Goal: Information Seeking & Learning: Find specific fact

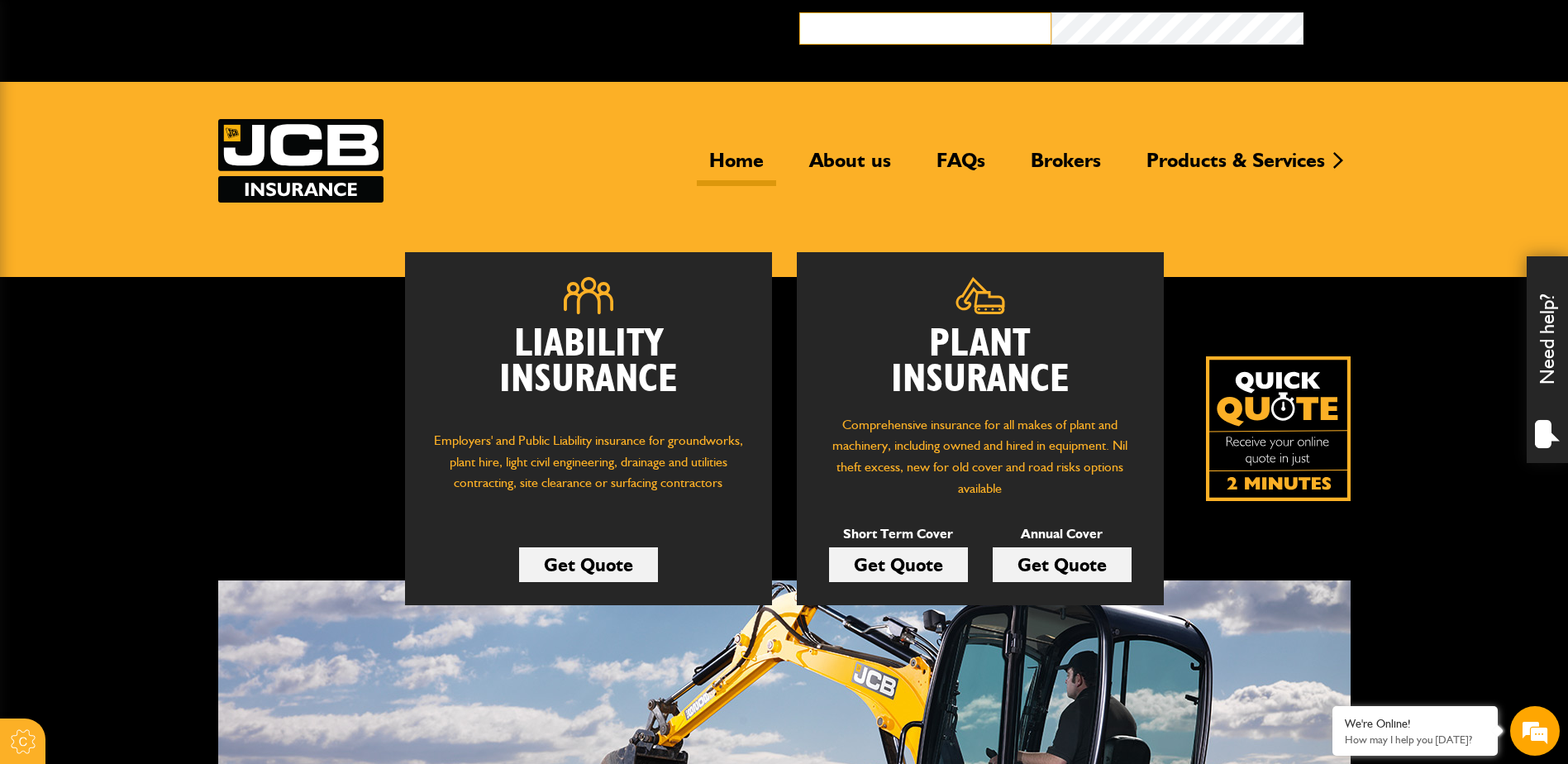
click at [951, 32] on input "email" at bounding box center [925, 28] width 252 height 32
type input "**********"
click at [960, 160] on link "FAQs" at bounding box center [961, 167] width 73 height 38
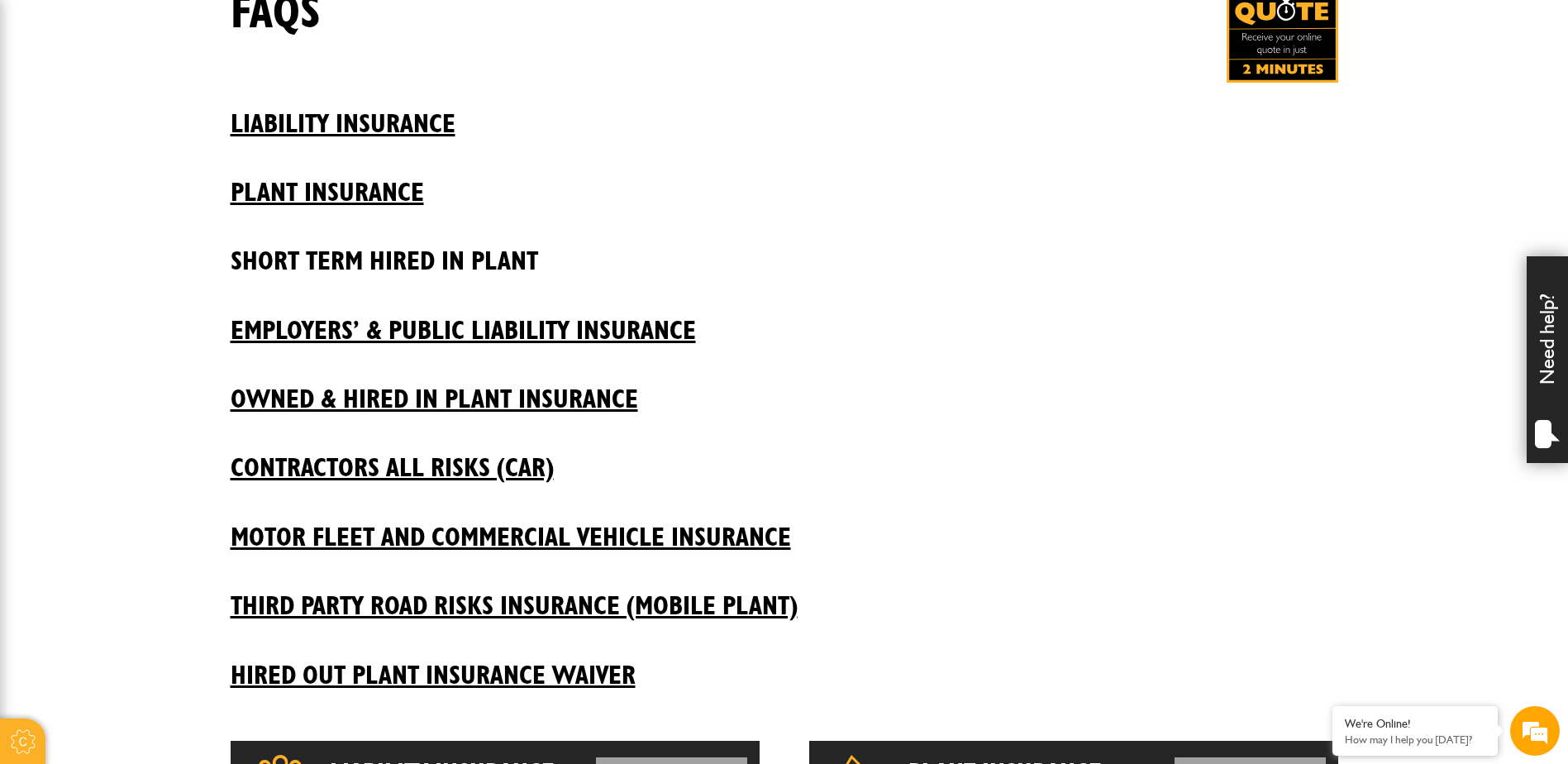
click at [335, 252] on h2 "Short Term Hired In Plant" at bounding box center [785, 249] width 1108 height 56
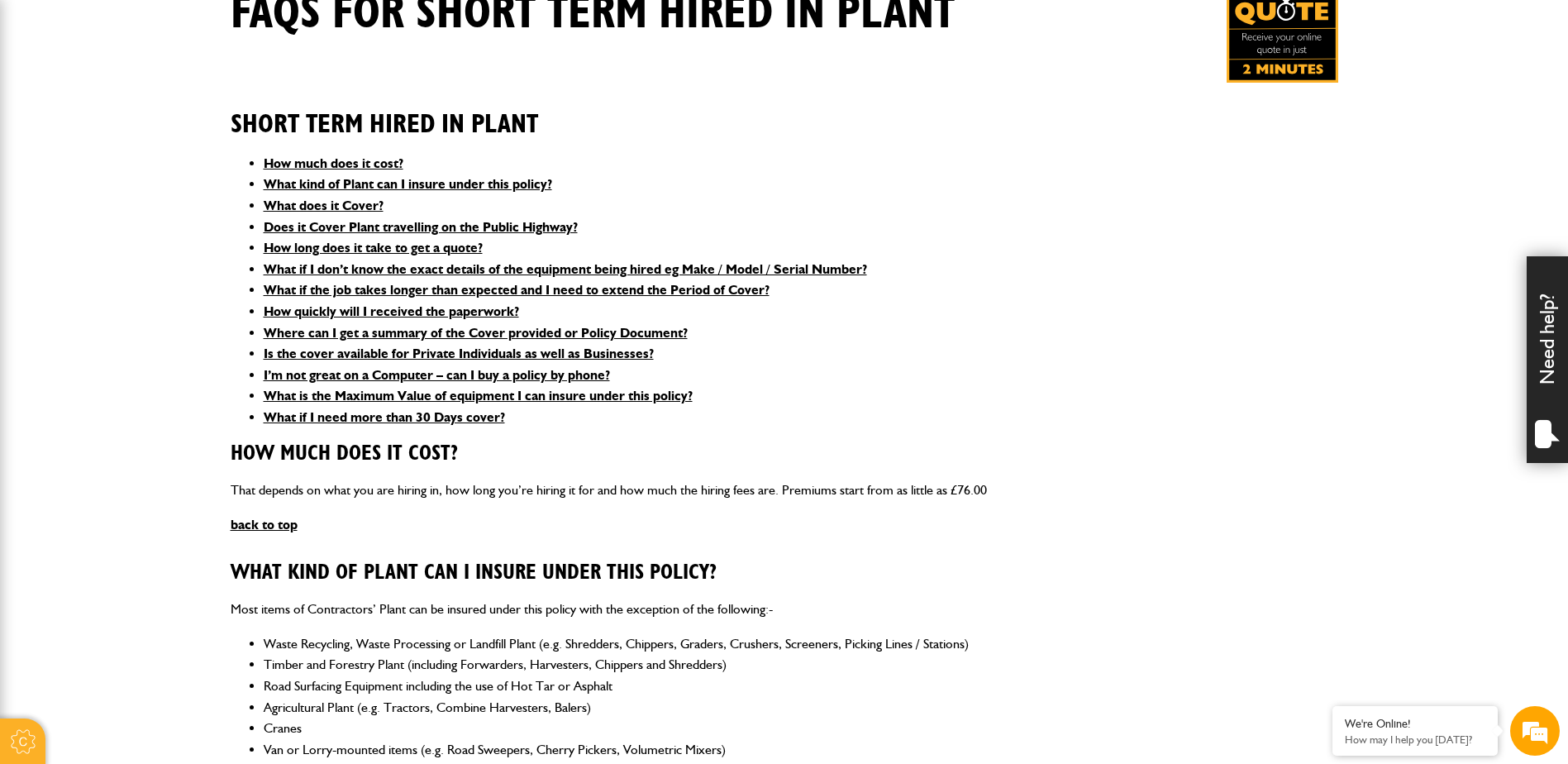
scroll to position [413, 0]
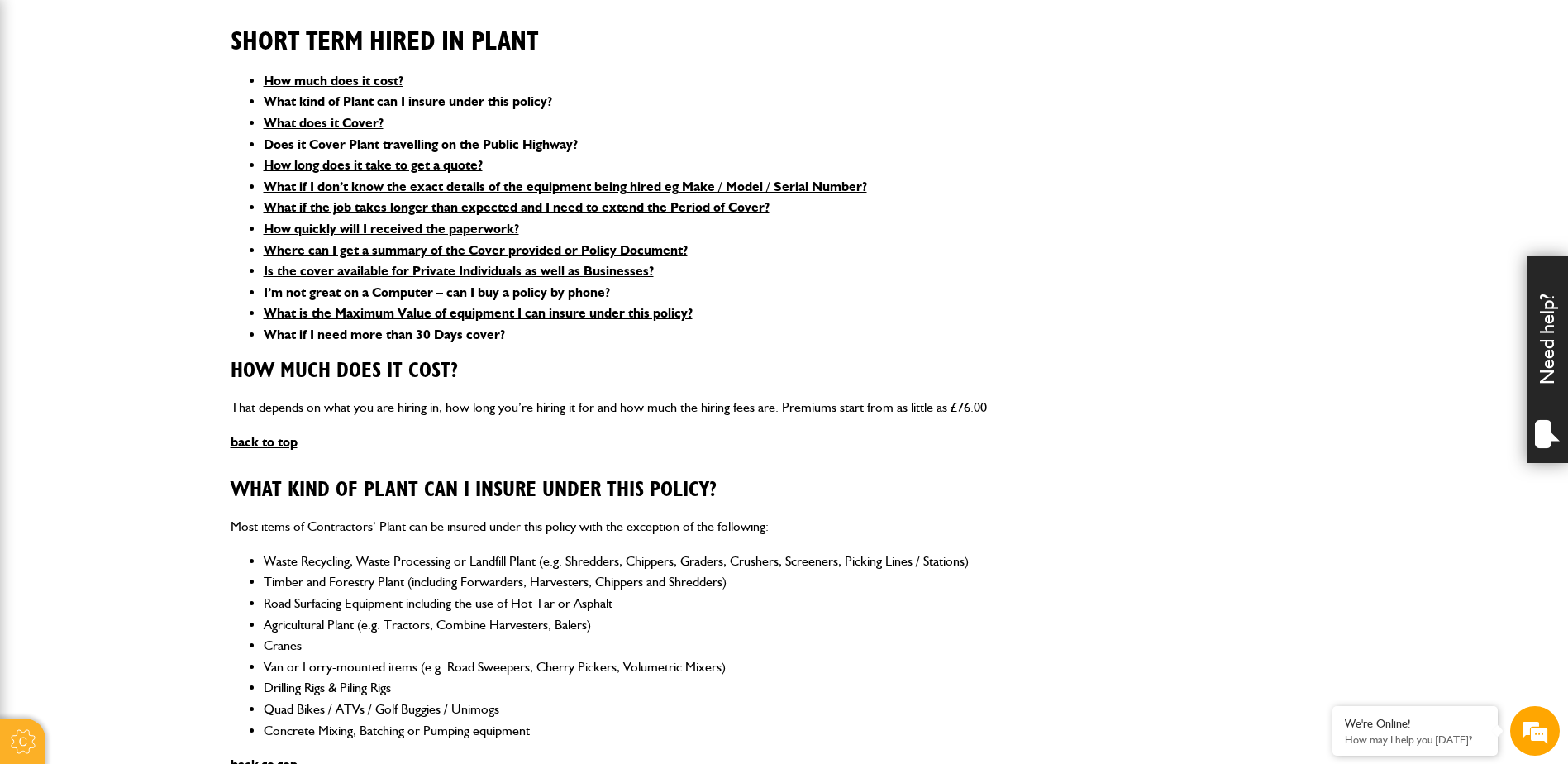
click at [371, 331] on link "What if I need more than 30 Days cover?" at bounding box center [384, 334] width 242 height 16
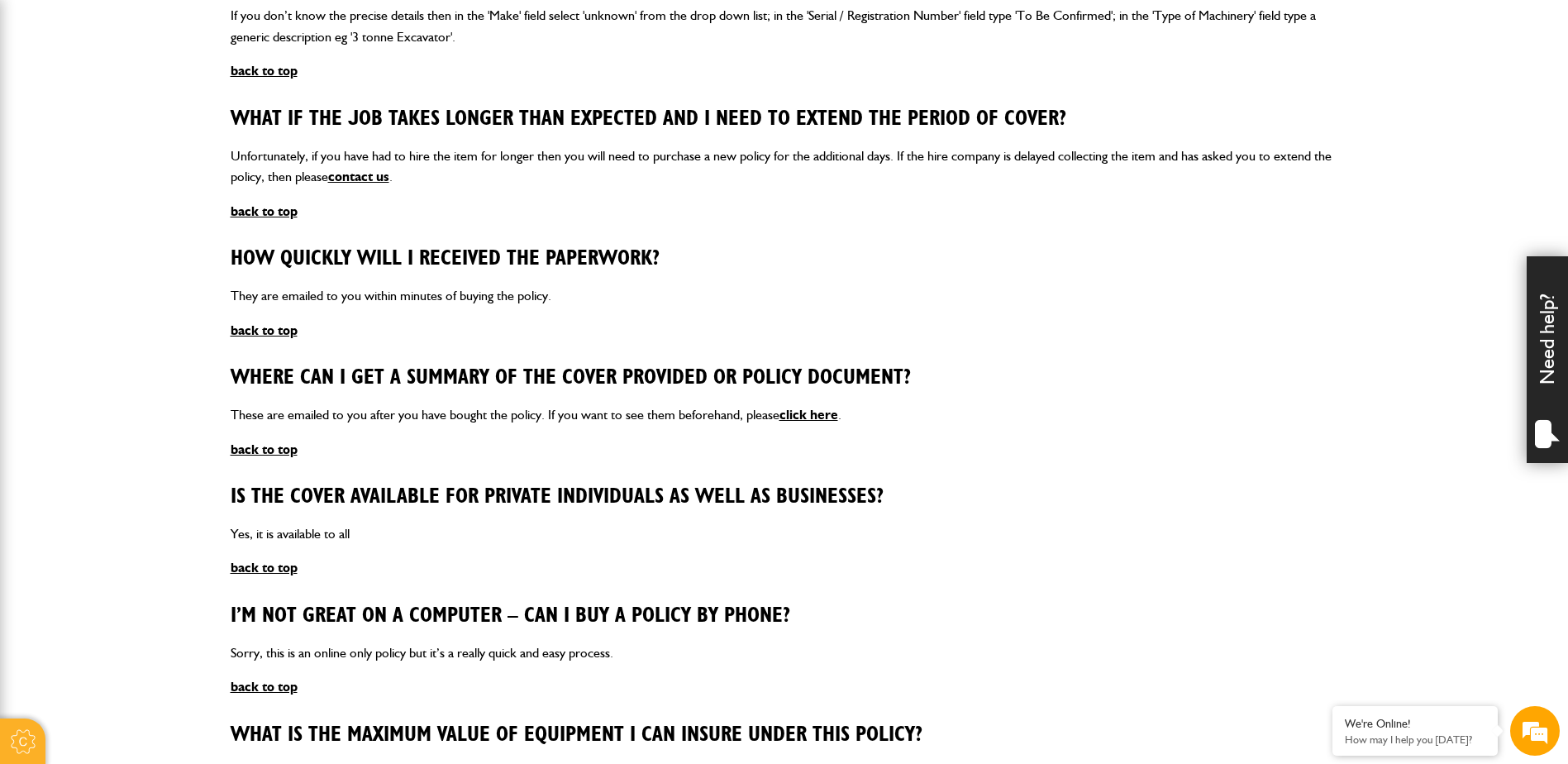
scroll to position [1520, 0]
